Goal: Task Accomplishment & Management: Manage account settings

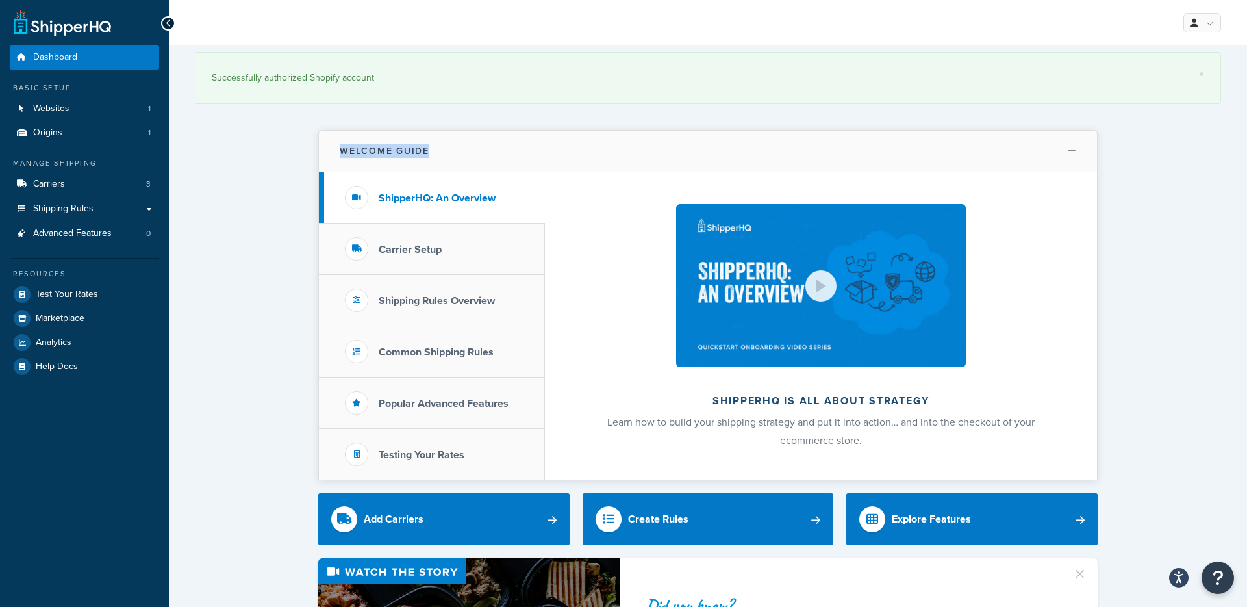
drag, startPoint x: 542, startPoint y: 77, endPoint x: 535, endPoint y: 157, distance: 80.1
click at [535, 156] on button "Welcome Guide" at bounding box center [708, 152] width 778 height 42
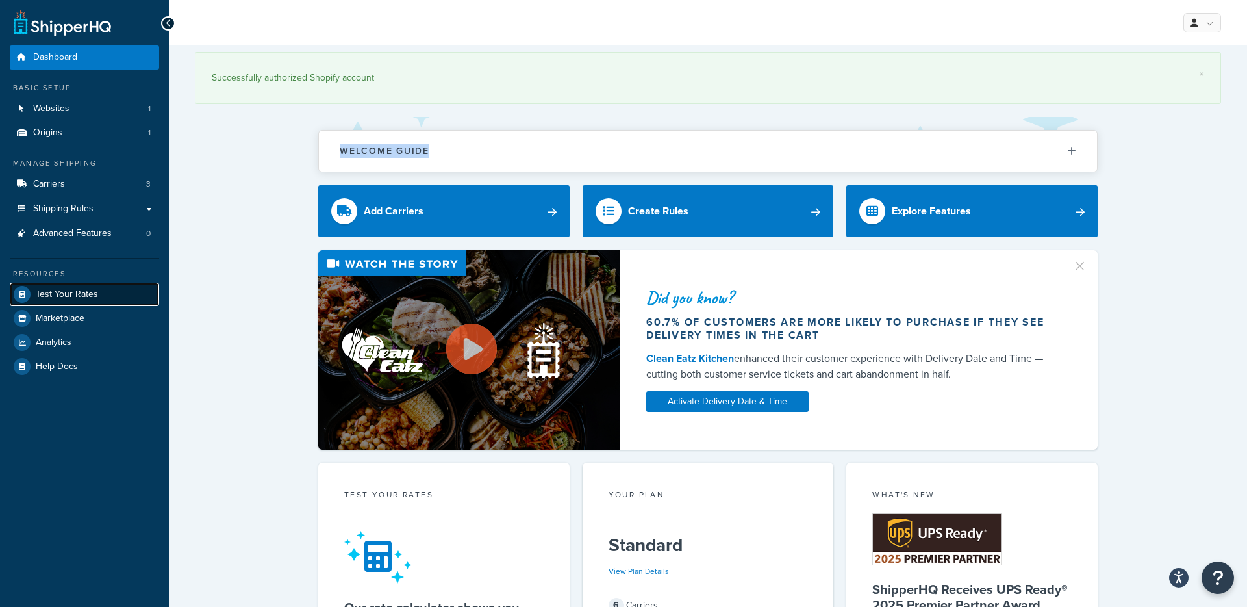
click at [67, 300] on span "Test Your Rates" at bounding box center [67, 294] width 62 height 11
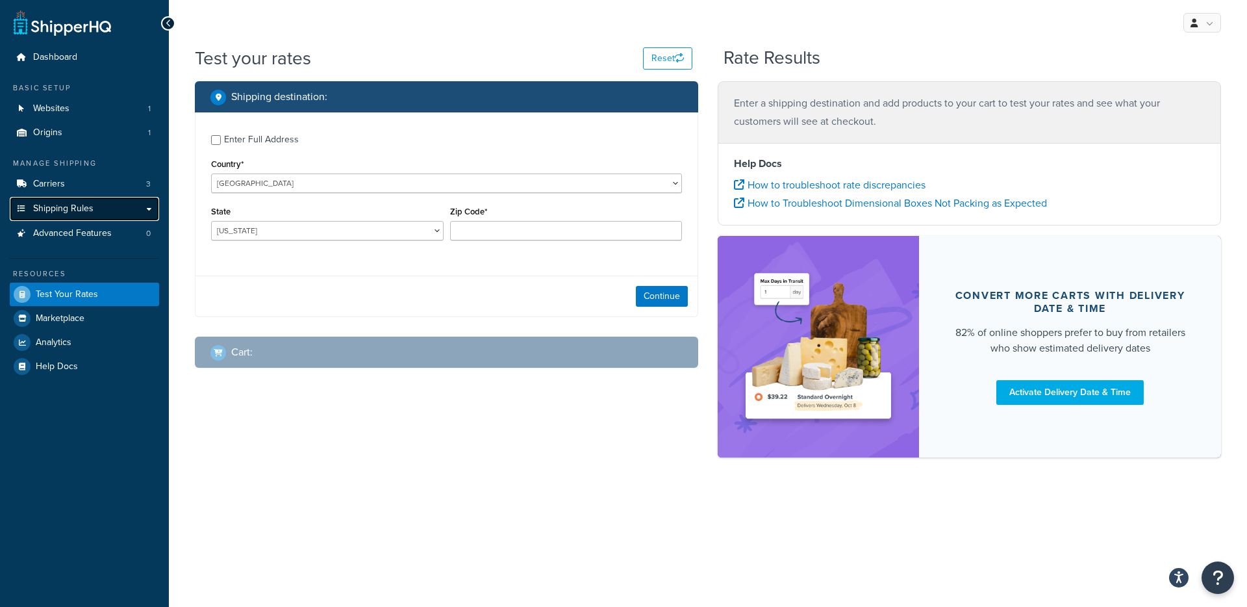
click at [71, 210] on span "Shipping Rules" at bounding box center [63, 208] width 60 height 11
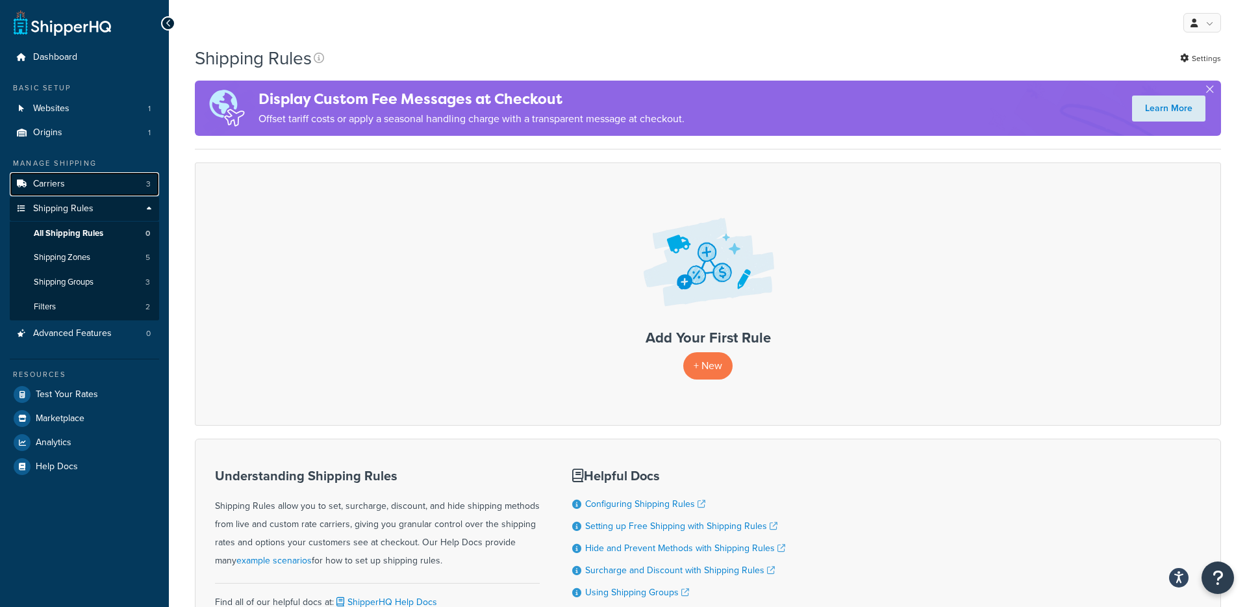
click at [68, 183] on link "Carriers 3" at bounding box center [84, 184] width 149 height 24
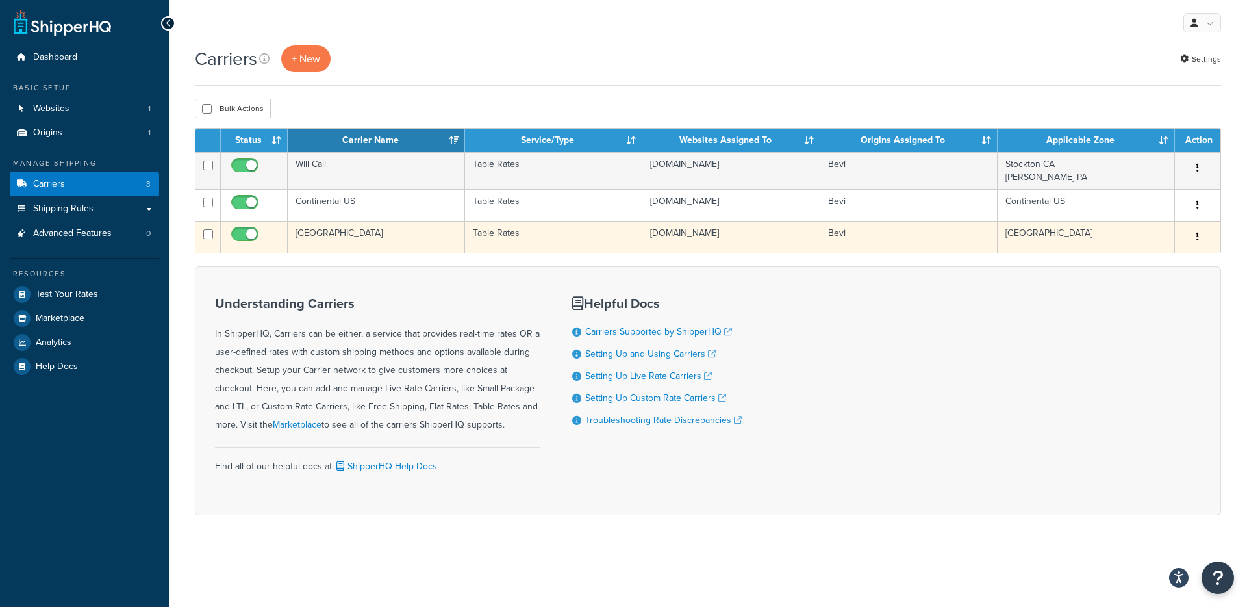
click at [322, 235] on td "[GEOGRAPHIC_DATA]" at bounding box center [376, 237] width 177 height 32
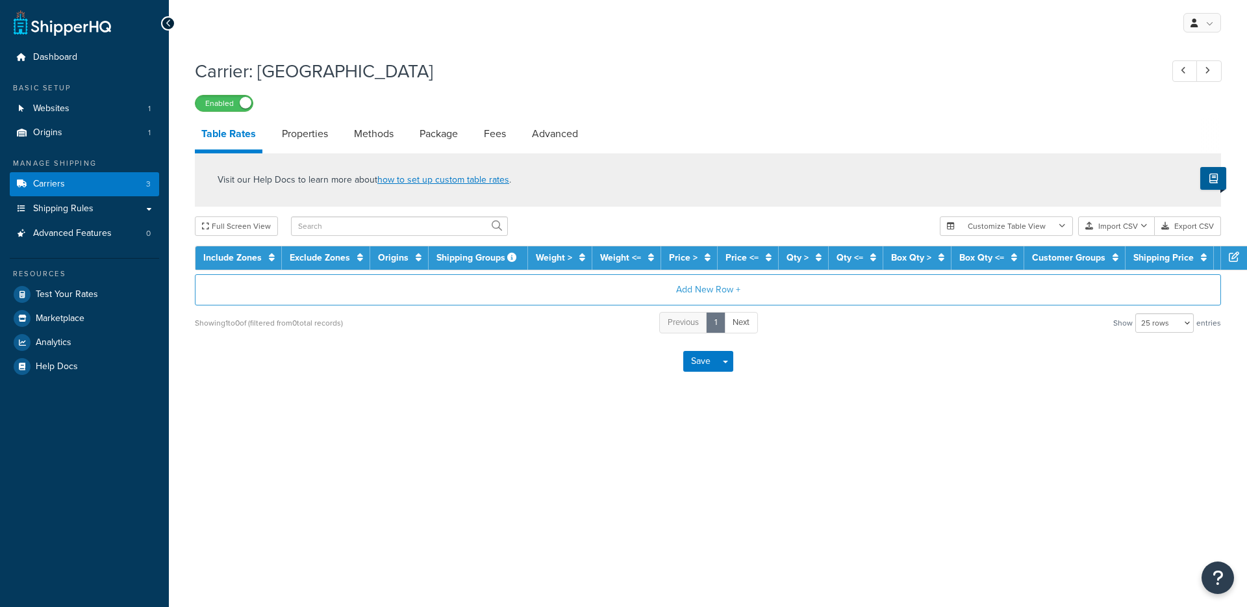
select select "25"
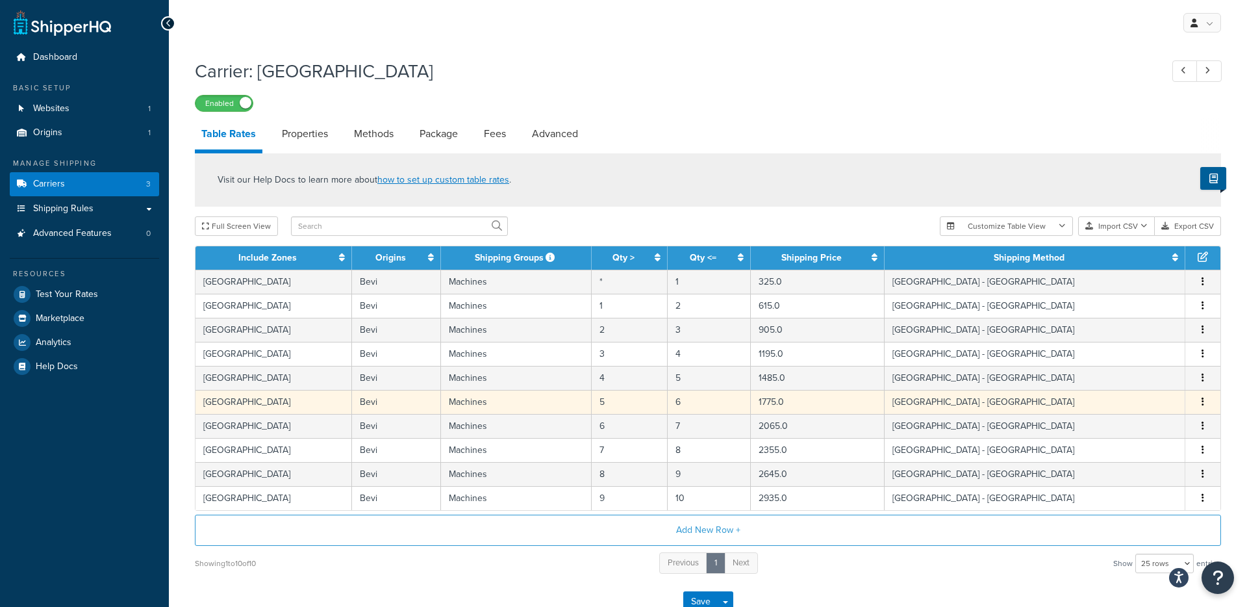
scroll to position [86, 0]
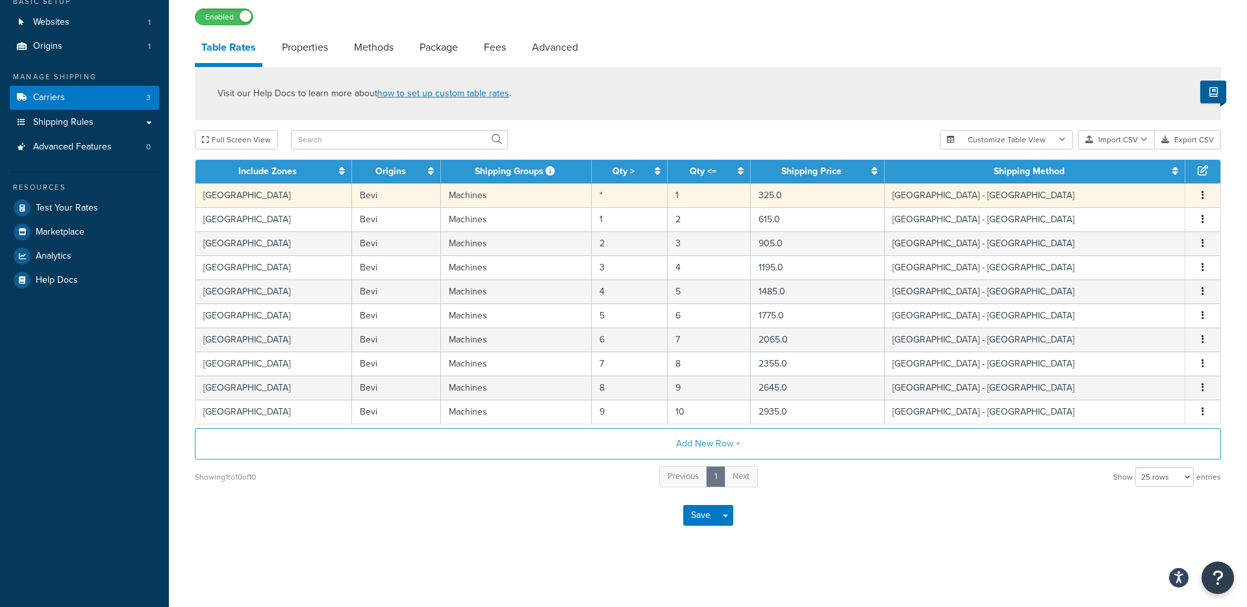
click at [307, 193] on td "[GEOGRAPHIC_DATA]" at bounding box center [273, 195] width 156 height 24
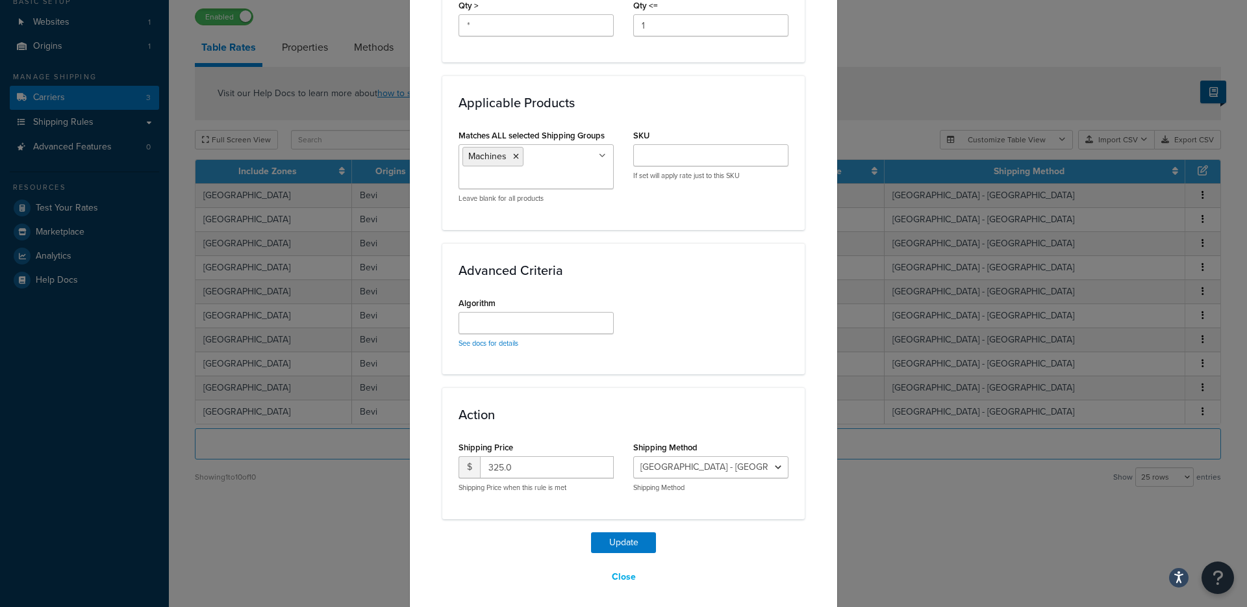
scroll to position [664, 0]
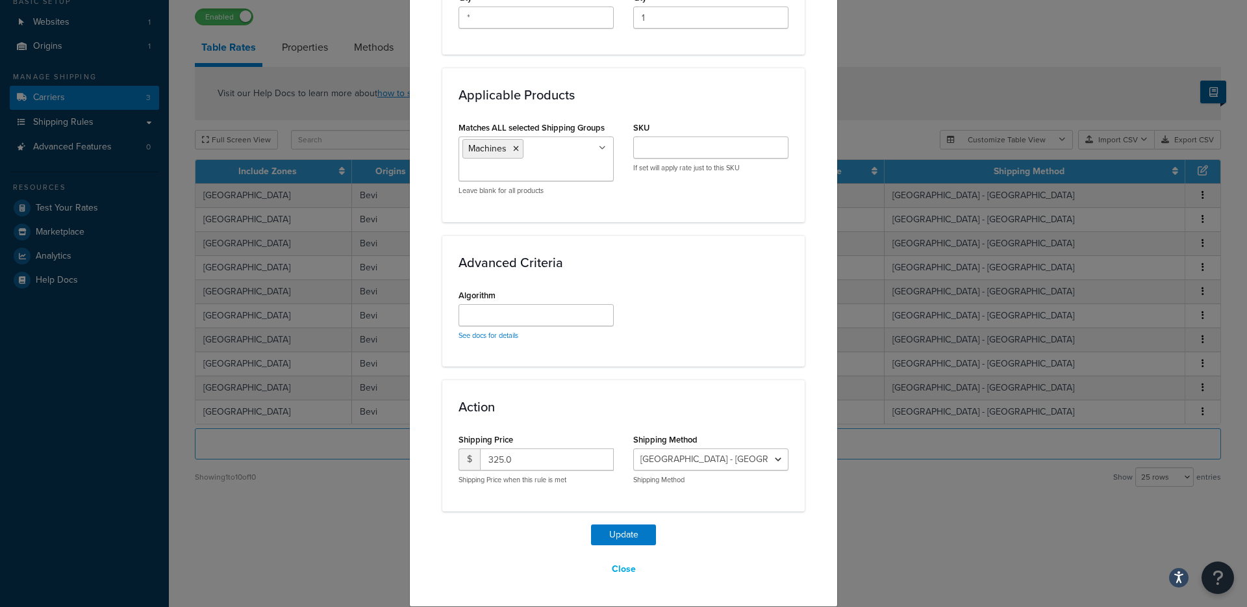
click at [910, 470] on div "Update Table Rate Applicable Zones See examples and learn more about how includ…" at bounding box center [623, 303] width 1247 height 607
click at [623, 563] on button "Close" at bounding box center [623, 569] width 41 height 22
